Goal: Find specific page/section: Find specific page/section

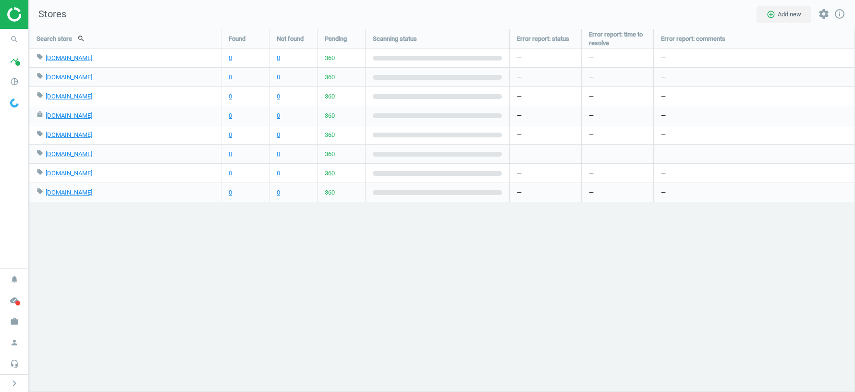
scroll to position [363, 826]
click at [14, 321] on icon "work" at bounding box center [14, 321] width 18 height 18
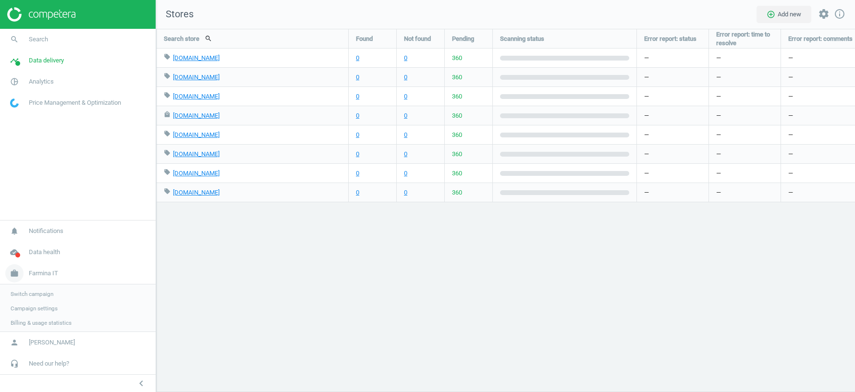
scroll to position [4, 5]
click at [36, 293] on span "Switch campaign" at bounding box center [32, 293] width 43 height 8
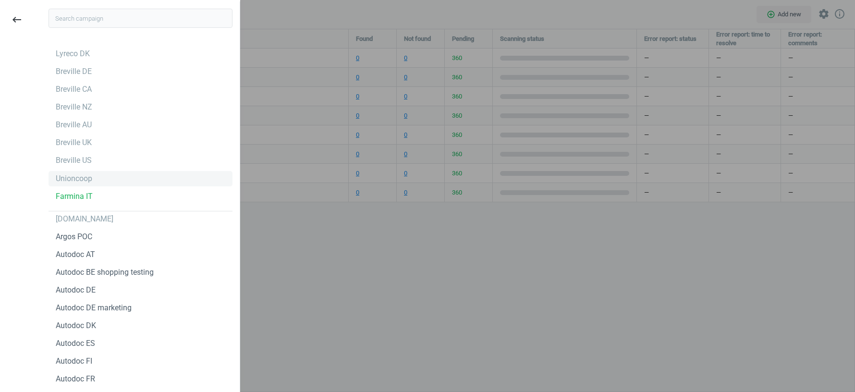
click at [74, 178] on div "Unioncoop" at bounding box center [74, 178] width 36 height 11
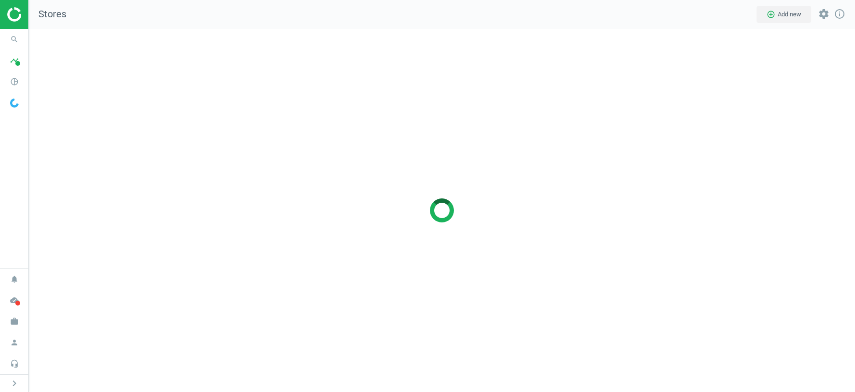
scroll to position [363, 826]
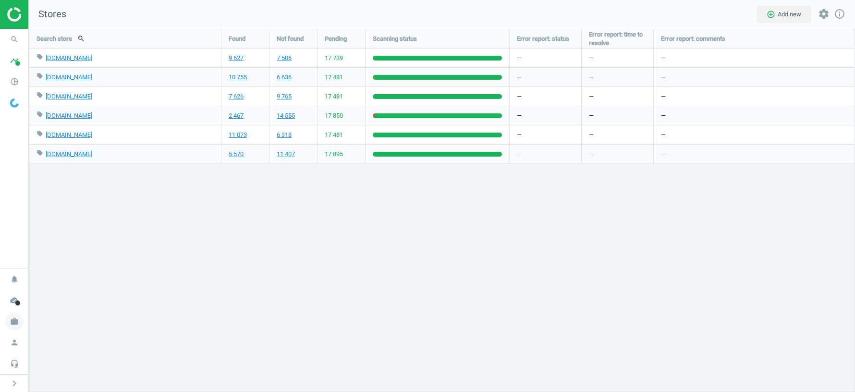
click at [12, 319] on icon "work" at bounding box center [14, 321] width 18 height 18
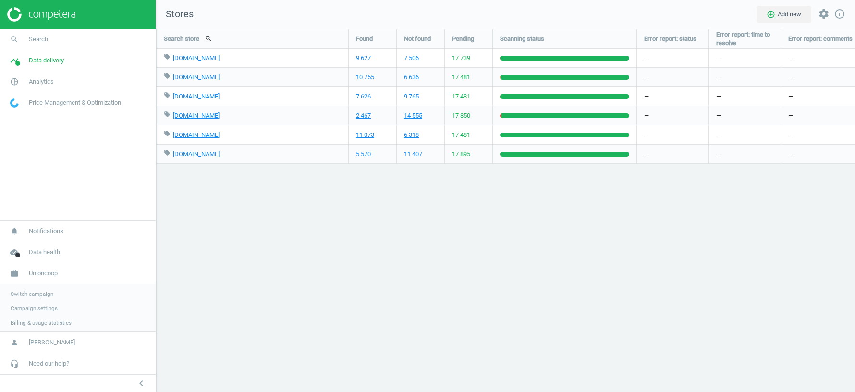
scroll to position [4, 5]
click at [30, 295] on span "Switch campaign" at bounding box center [32, 293] width 43 height 8
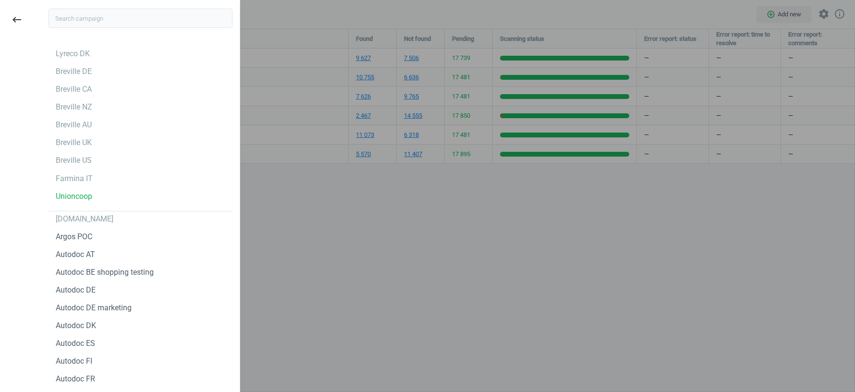
click at [447, 288] on div at bounding box center [427, 196] width 855 height 392
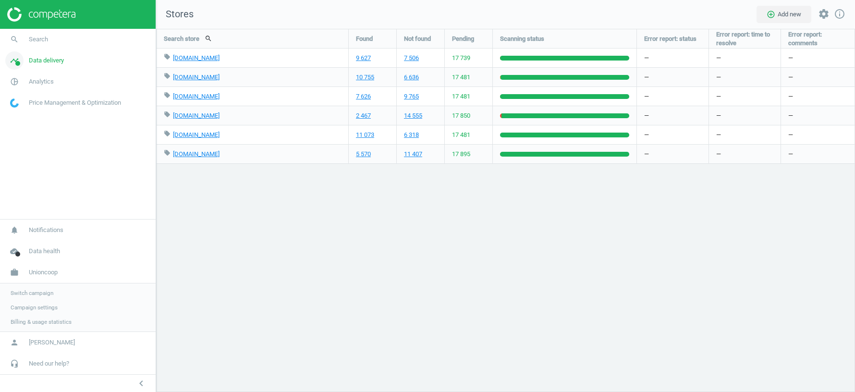
click at [41, 66] on link "timeline Data delivery" at bounding box center [78, 60] width 156 height 21
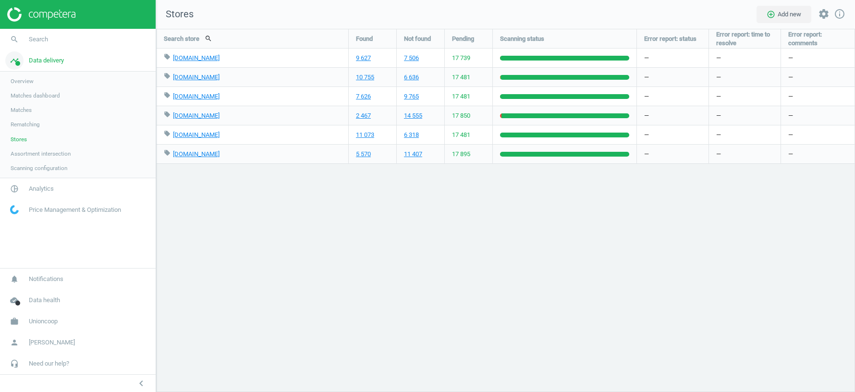
click at [37, 62] on span "Data delivery" at bounding box center [46, 60] width 35 height 9
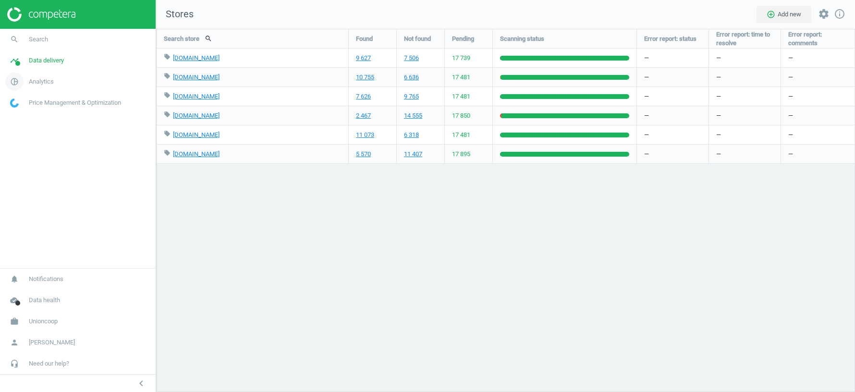
click at [35, 78] on span "Analytics" at bounding box center [41, 81] width 25 height 9
click at [29, 114] on span "Products" at bounding box center [22, 117] width 23 height 8
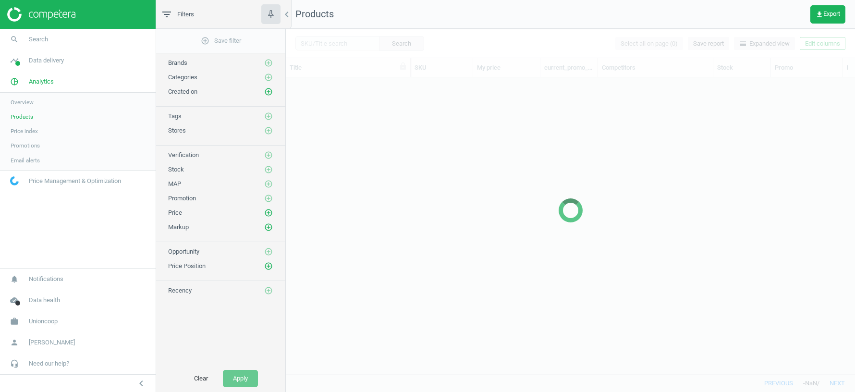
scroll to position [297, 569]
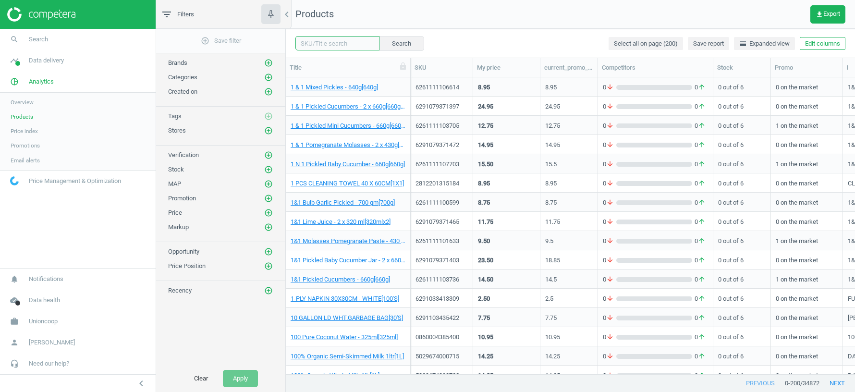
click at [330, 48] on input "text" at bounding box center [337, 43] width 84 height 14
type input "ф"
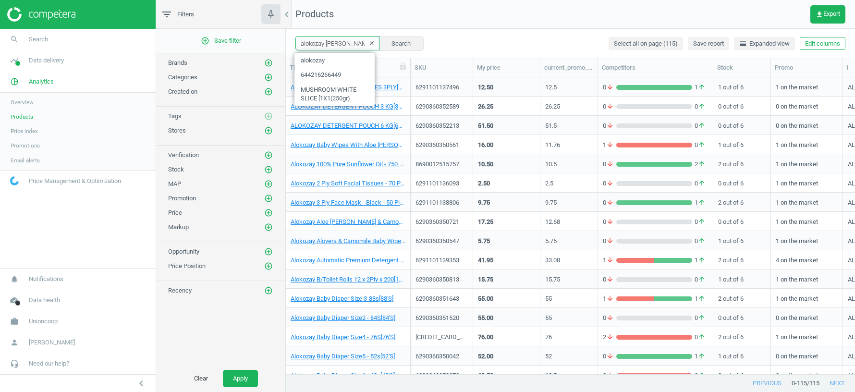
type input "alokozay [PERSON_NAME] grey tea"
